Goal: Find contact information: Find contact information

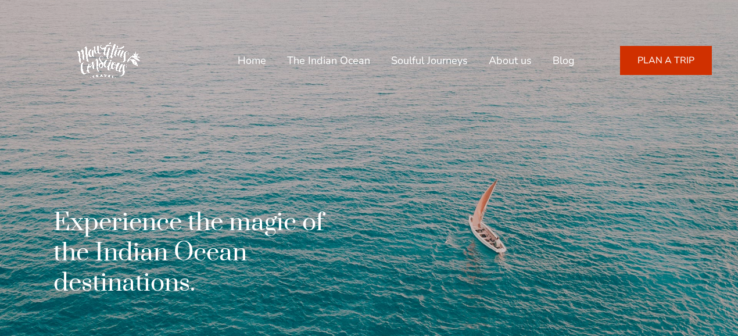
drag, startPoint x: 0, startPoint y: 0, endPoint x: 740, endPoint y: 47, distance: 741.3
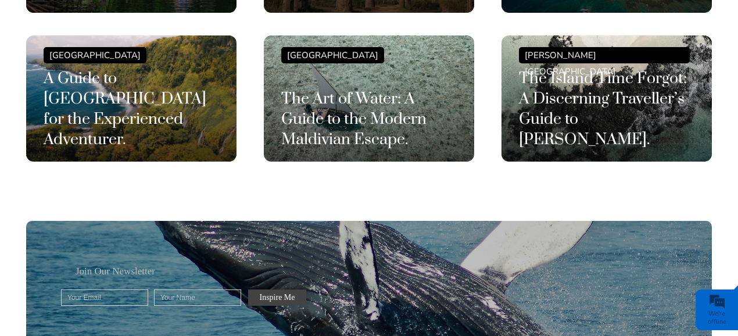
scroll to position [3251, 0]
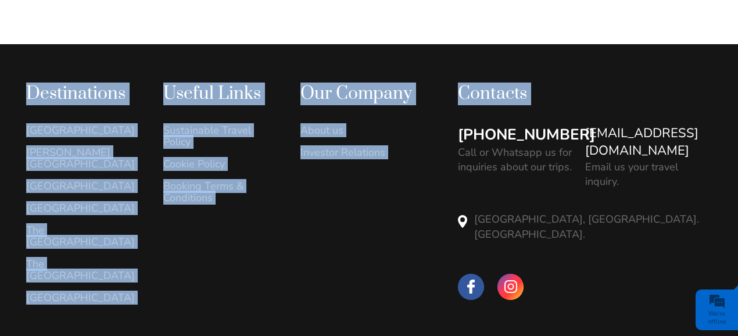
drag, startPoint x: 582, startPoint y: 88, endPoint x: 728, endPoint y: 98, distance: 146.7
click at [711, 124] on div "[PHONE_NUMBER] Call or Whatsapp us for inquiries about our trips. [EMAIL_ADDRES…" at bounding box center [585, 198] width 254 height 149
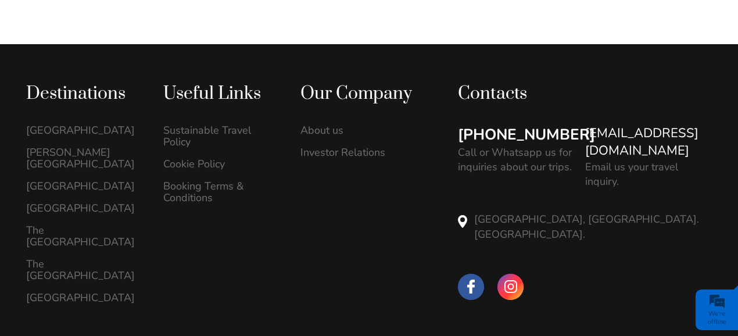
click at [725, 145] on div "Destinations [GEOGRAPHIC_DATA] [PERSON_NAME][GEOGRAPHIC_DATA]" at bounding box center [369, 227] width 738 height 367
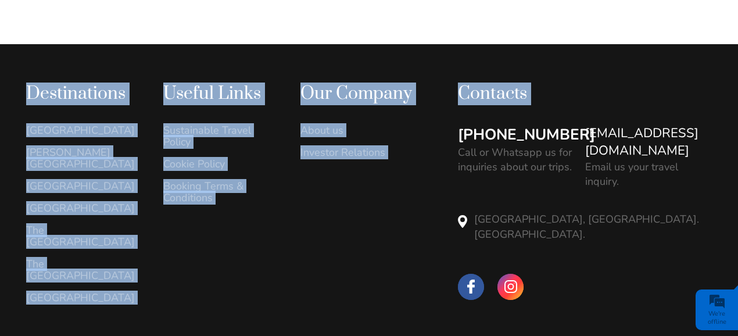
drag, startPoint x: 578, startPoint y: 88, endPoint x: 740, endPoint y: 98, distance: 161.7
click at [726, 141] on div "Destinations [GEOGRAPHIC_DATA] [PERSON_NAME][GEOGRAPHIC_DATA]" at bounding box center [369, 227] width 738 height 367
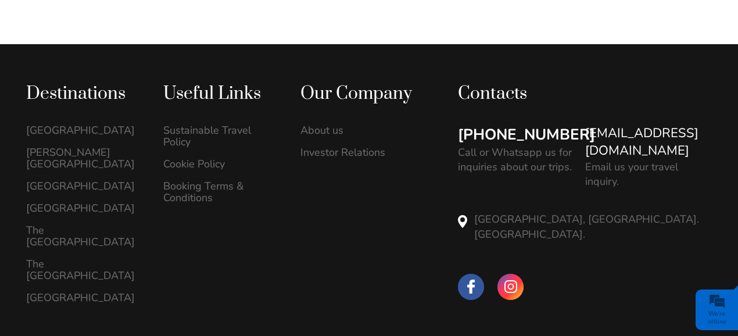
click at [711, 124] on link "[EMAIL_ADDRESS][DOMAIN_NAME]" at bounding box center [648, 142] width 127 height 36
click at [599, 301] on div "Destinations [GEOGRAPHIC_DATA] [PERSON_NAME][GEOGRAPHIC_DATA]" at bounding box center [369, 227] width 738 height 367
click at [670, 124] on link "[EMAIL_ADDRESS][DOMAIN_NAME]" at bounding box center [648, 142] width 127 height 36
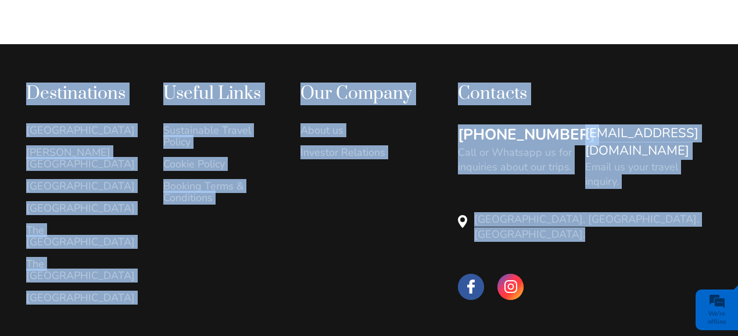
drag, startPoint x: 438, startPoint y: 282, endPoint x: 459, endPoint y: 317, distance: 41.4
click at [459, 317] on div "Destinations [GEOGRAPHIC_DATA] [PERSON_NAME][GEOGRAPHIC_DATA]" at bounding box center [369, 227] width 738 height 367
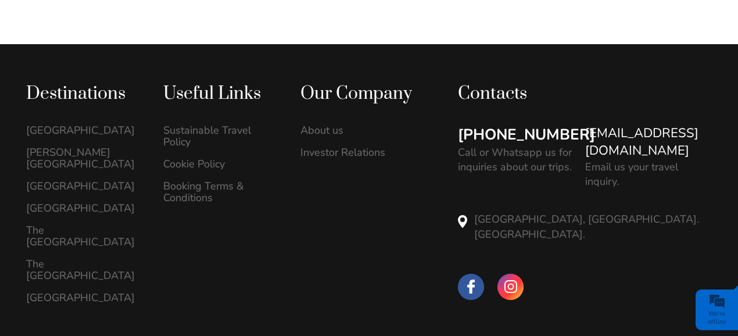
click at [402, 236] on div "Destinations [GEOGRAPHIC_DATA] [PERSON_NAME][GEOGRAPHIC_DATA]" at bounding box center [231, 197] width 411 height 231
click at [613, 124] on link "[EMAIL_ADDRESS][DOMAIN_NAME]" at bounding box center [648, 142] width 127 height 36
click at [627, 124] on link "[EMAIL_ADDRESS][DOMAIN_NAME]" at bounding box center [648, 142] width 127 height 36
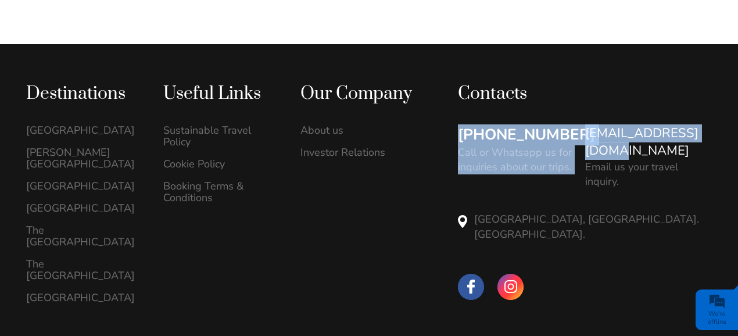
drag, startPoint x: 580, startPoint y: 84, endPoint x: 711, endPoint y: 98, distance: 131.9
click at [711, 124] on div "[PHONE_NUMBER] Call or Whatsapp us for inquiries about our trips. [EMAIL_ADDRES…" at bounding box center [585, 198] width 254 height 149
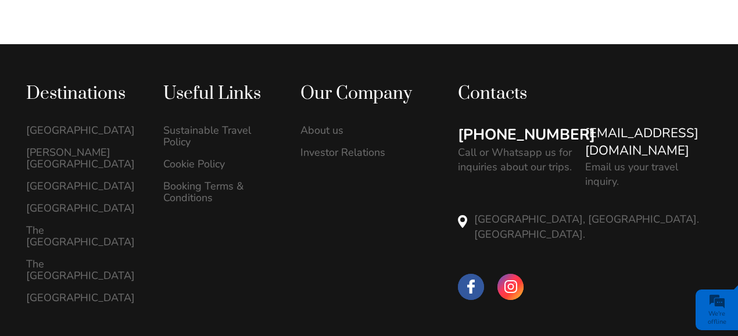
click at [702, 160] on p "Email us your travel inquiry." at bounding box center [648, 174] width 127 height 29
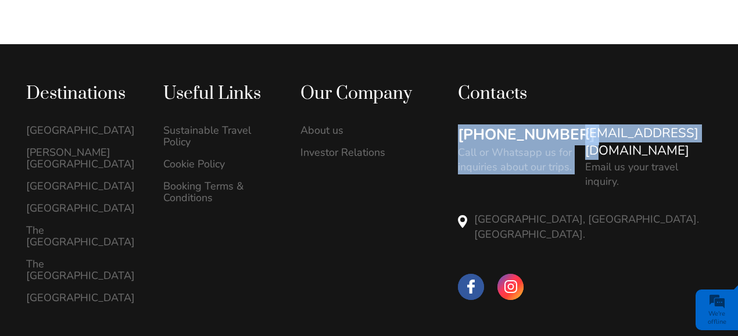
drag, startPoint x: 583, startPoint y: 93, endPoint x: 688, endPoint y: 92, distance: 105.1
click at [688, 124] on div "[PHONE_NUMBER] Call or Whatsapp us for inquiries about our trips. [EMAIL_ADDRES…" at bounding box center [585, 198] width 254 height 149
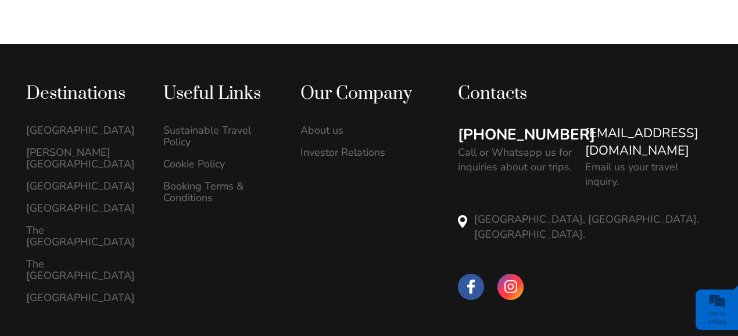
click at [655, 212] on p "[GEOGRAPHIC_DATA], [GEOGRAPHIC_DATA]. [GEOGRAPHIC_DATA]." at bounding box center [593, 226] width 238 height 29
click at [665, 274] on div at bounding box center [585, 287] width 254 height 26
click at [579, 124] on div "[PHONE_NUMBER] Call or Whatsapp us for inquiries about our trips." at bounding box center [521, 149] width 127 height 51
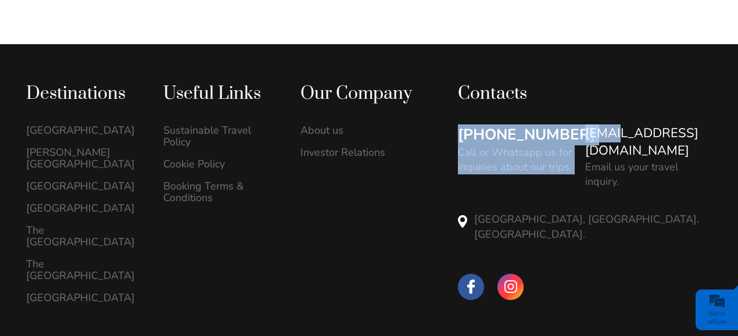
drag, startPoint x: 582, startPoint y: 91, endPoint x: 618, endPoint y: 87, distance: 36.2
click at [618, 124] on div "[PHONE_NUMBER] Call or Whatsapp us for inquiries about our trips. [EMAIL_ADDRES…" at bounding box center [585, 198] width 254 height 149
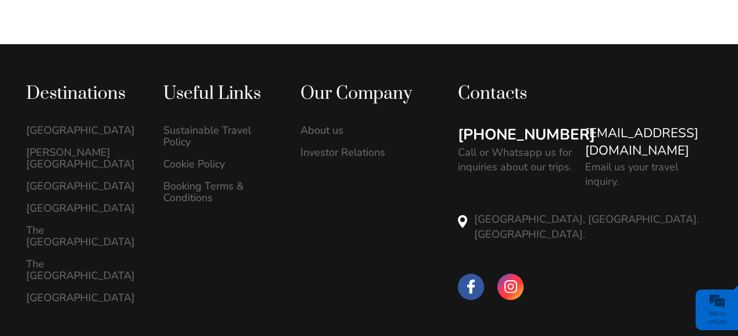
click at [609, 44] on div "Destinations [GEOGRAPHIC_DATA] [PERSON_NAME][GEOGRAPHIC_DATA]" at bounding box center [369, 227] width 738 height 367
click at [580, 124] on div "[PHONE_NUMBER] Call or Whatsapp us for inquiries about our trips." at bounding box center [521, 149] width 127 height 51
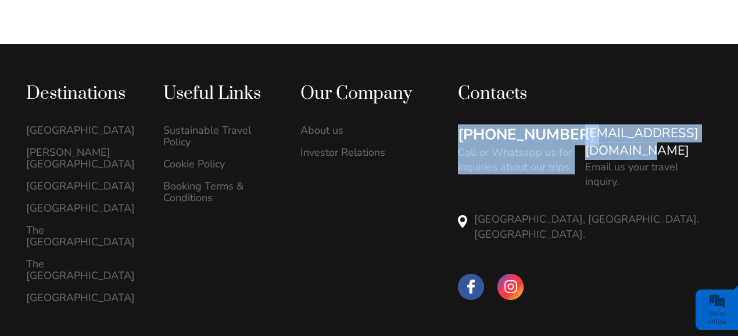
drag, startPoint x: 583, startPoint y: 90, endPoint x: 732, endPoint y: 97, distance: 149.4
click at [711, 124] on div "[PHONE_NUMBER] Call or Whatsapp us for inquiries about our trips. [EMAIL_ADDRES…" at bounding box center [585, 198] width 254 height 149
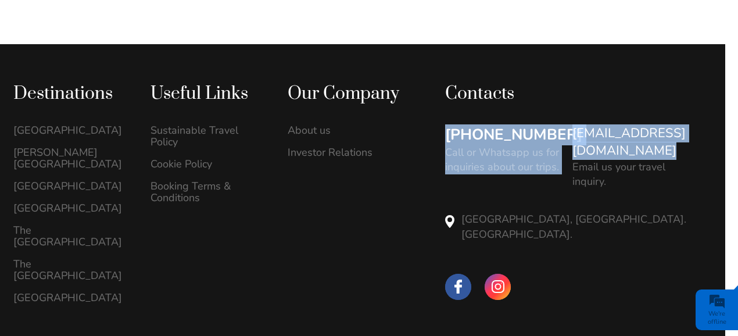
scroll to position [0, 23]
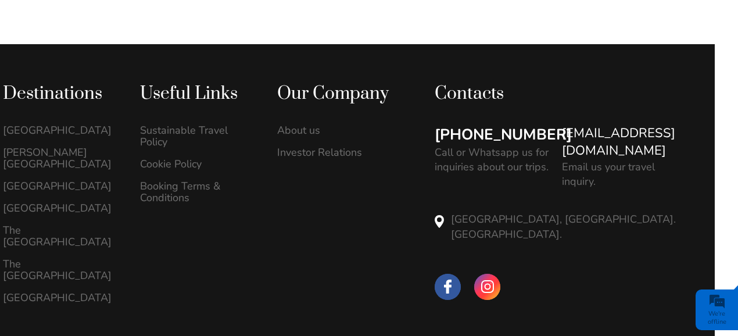
drag, startPoint x: 732, startPoint y: 97, endPoint x: 575, endPoint y: 37, distance: 168.6
click at [575, 44] on div "Destinations [GEOGRAPHIC_DATA] [PERSON_NAME][GEOGRAPHIC_DATA]" at bounding box center [346, 227] width 738 height 367
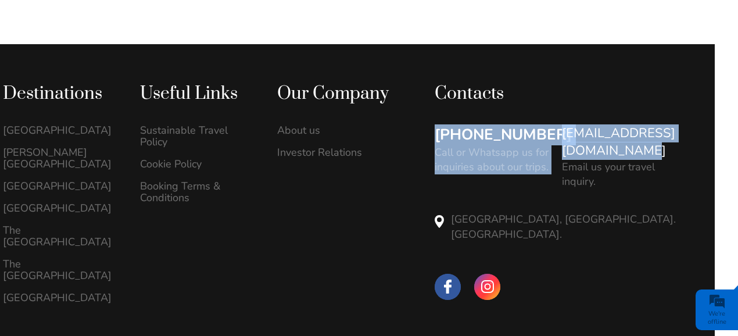
drag, startPoint x: 560, startPoint y: 91, endPoint x: 732, endPoint y: 96, distance: 172.0
click at [688, 124] on div "[PHONE_NUMBER] Call or Whatsapp us for inquiries about our trips. [EMAIL_ADDRES…" at bounding box center [561, 198] width 254 height 149
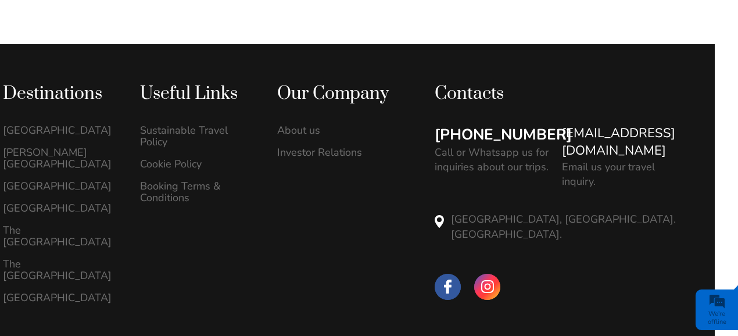
click at [300, 221] on div "Destinations [GEOGRAPHIC_DATA] [PERSON_NAME][GEOGRAPHIC_DATA]" at bounding box center [208, 197] width 411 height 231
